Goal: Share content: Share content

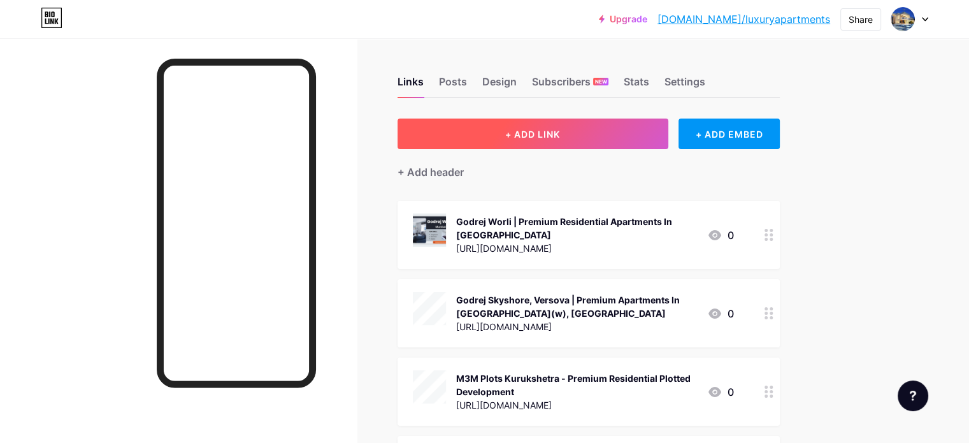
click at [560, 134] on span "+ ADD LINK" at bounding box center [532, 134] width 55 height 11
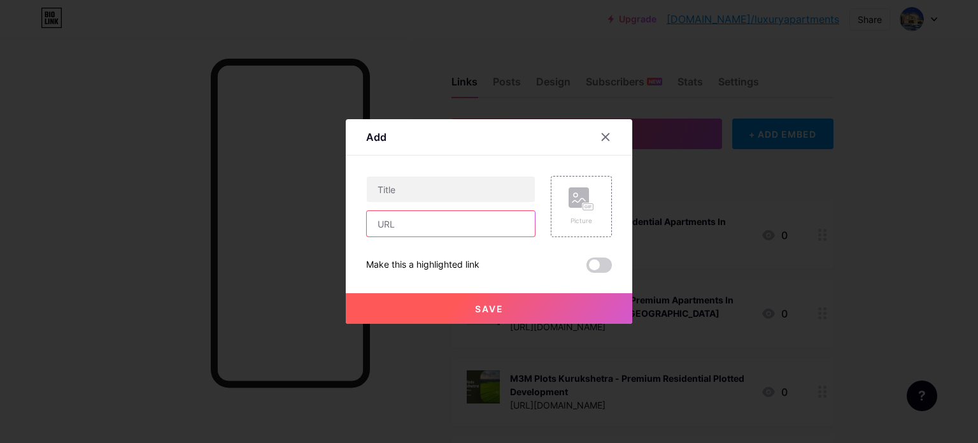
click at [392, 229] on input "text" at bounding box center [451, 223] width 168 height 25
paste input "[URL][DOMAIN_NAME]"
type input "[URL][DOMAIN_NAME]"
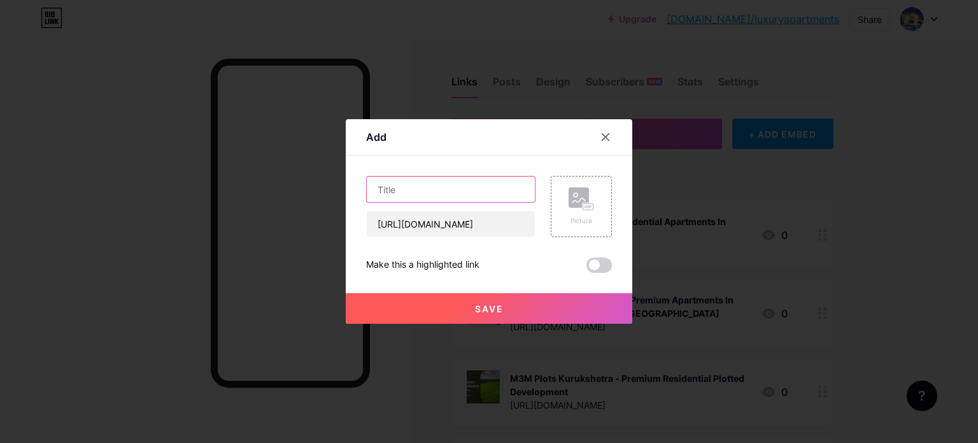
click at [412, 195] on input "text" at bounding box center [451, 188] width 168 height 25
click at [438, 183] on input "text" at bounding box center [451, 188] width 168 height 25
paste input "[GEOGRAPHIC_DATA] - Keys to Your Dream Home"
type input "[GEOGRAPHIC_DATA] - Keys to Your Dream Home"
drag, startPoint x: 604, startPoint y: 325, endPoint x: 535, endPoint y: 315, distance: 69.6
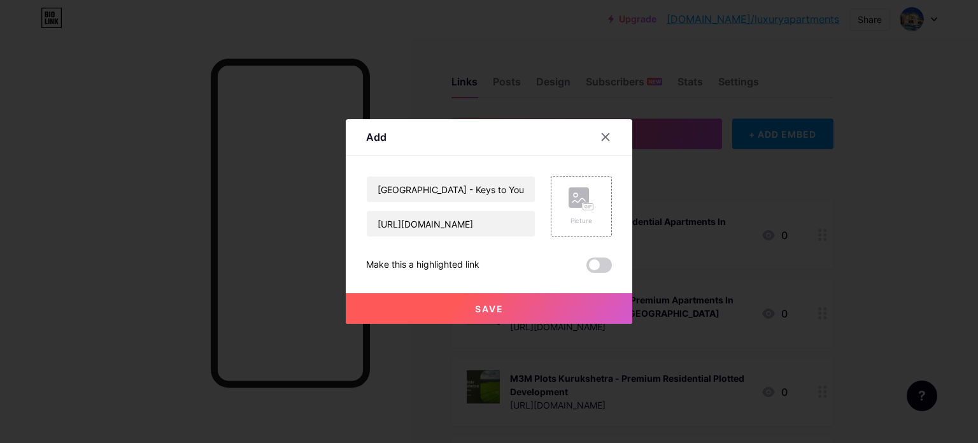
click at [552, 319] on button "Save" at bounding box center [489, 308] width 287 height 31
click at [511, 302] on button "Save" at bounding box center [489, 308] width 287 height 31
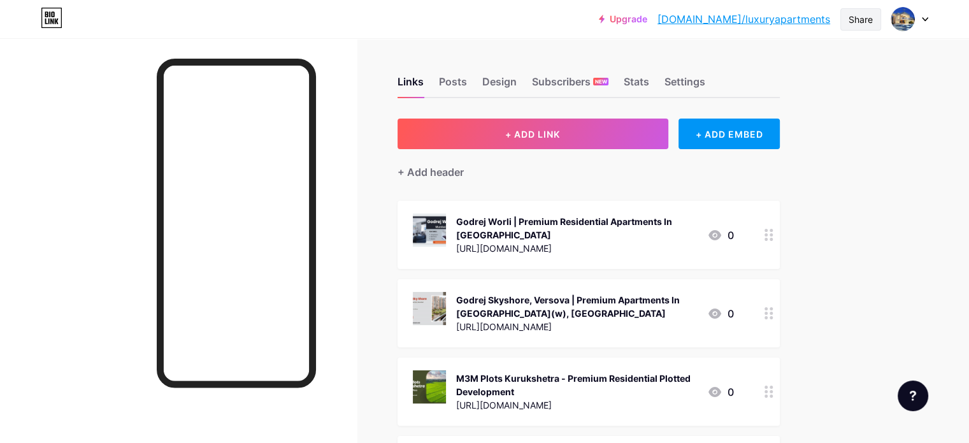
click at [863, 17] on div "Share" at bounding box center [860, 19] width 24 height 13
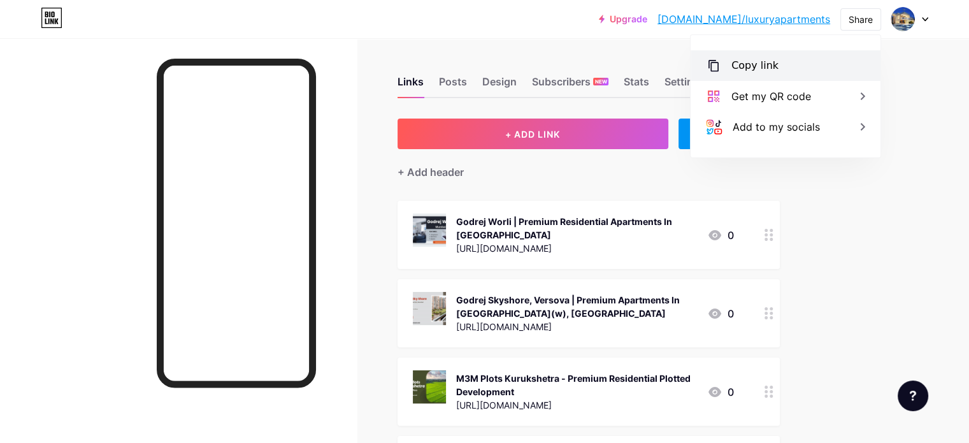
click at [751, 69] on div "Copy link" at bounding box center [754, 65] width 47 height 15
